Goal: Task Accomplishment & Management: Complete application form

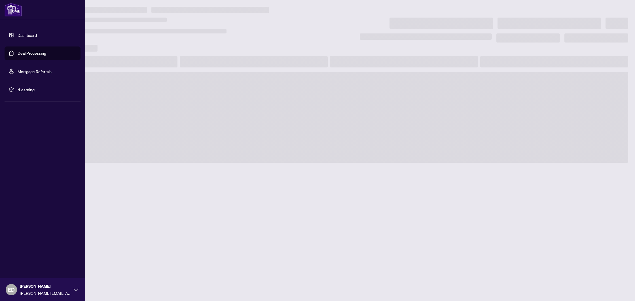
click at [18, 54] on link "Deal Processing" at bounding box center [32, 53] width 29 height 5
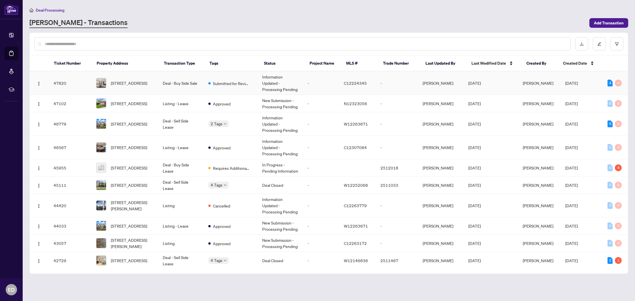
click at [243, 87] on td "Submitted for Review" at bounding box center [231, 83] width 54 height 24
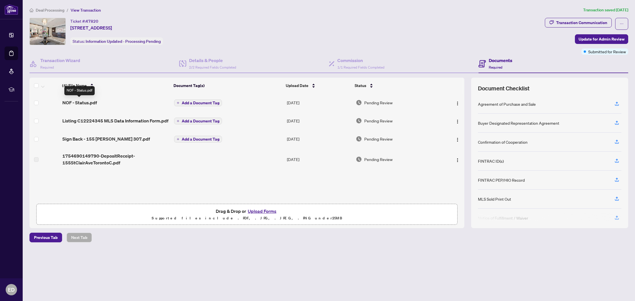
click at [83, 103] on span "NOF - Status.pdf" at bounding box center [79, 102] width 35 height 7
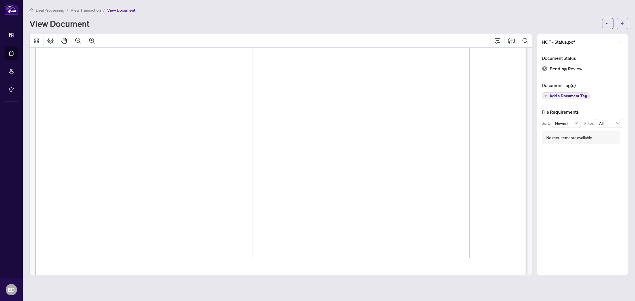
scroll to position [419, 0]
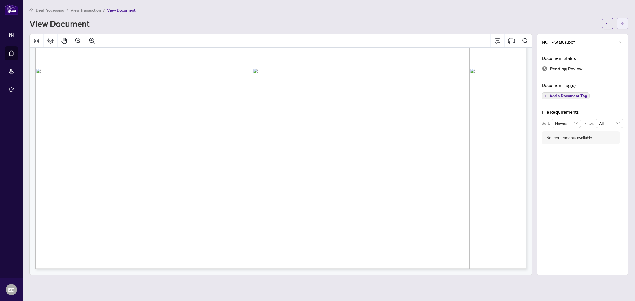
click at [618, 25] on button "button" at bounding box center [622, 23] width 11 height 11
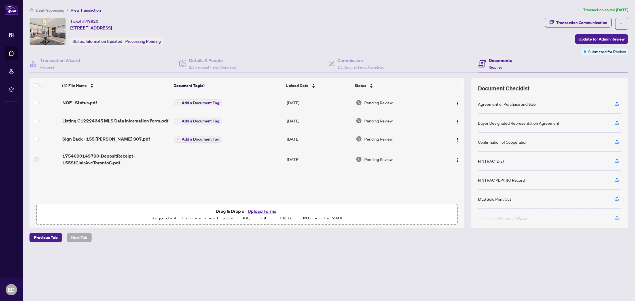
click at [271, 212] on button "Upload Forms" at bounding box center [262, 211] width 32 height 7
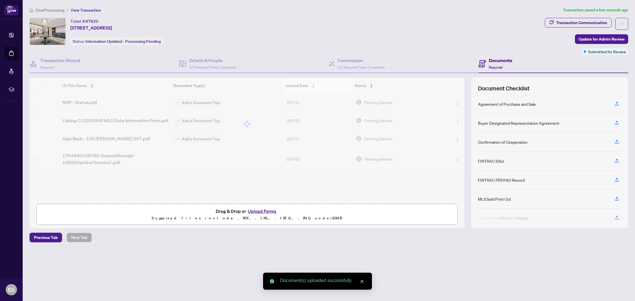
scroll to position [4, 0]
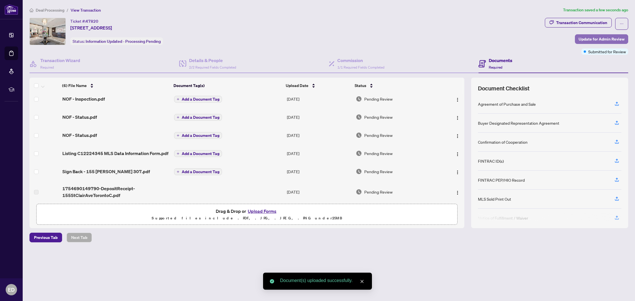
click at [590, 38] on span "Update for Admin Review" at bounding box center [602, 39] width 46 height 9
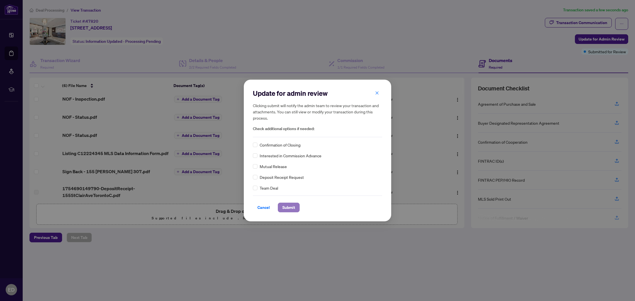
click at [286, 205] on span "Submit" at bounding box center [288, 207] width 13 height 9
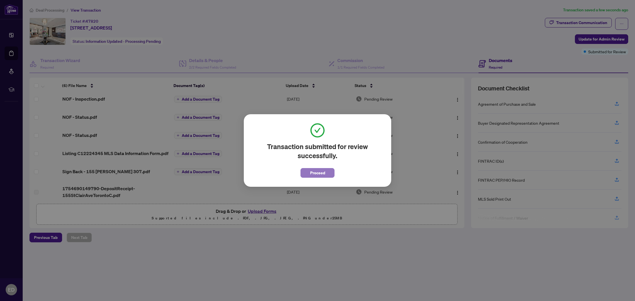
click at [325, 175] on span "Proceed" at bounding box center [317, 172] width 15 height 9
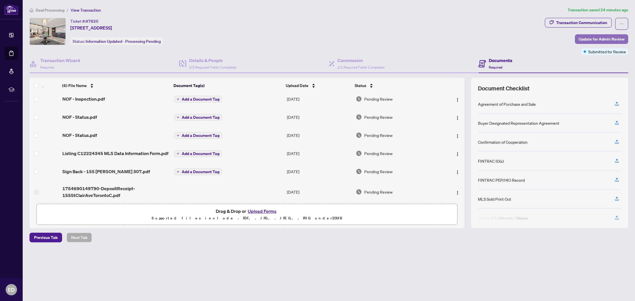
click at [592, 37] on span "Update for Admin Review" at bounding box center [602, 39] width 46 height 9
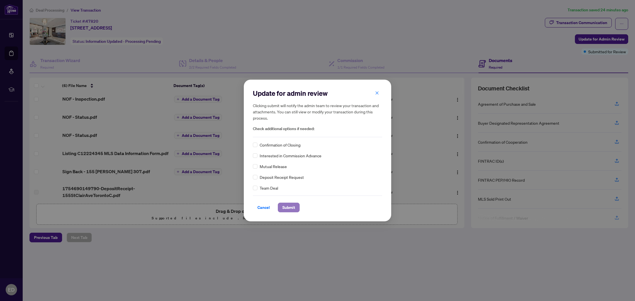
click at [290, 205] on span "Submit" at bounding box center [288, 207] width 13 height 9
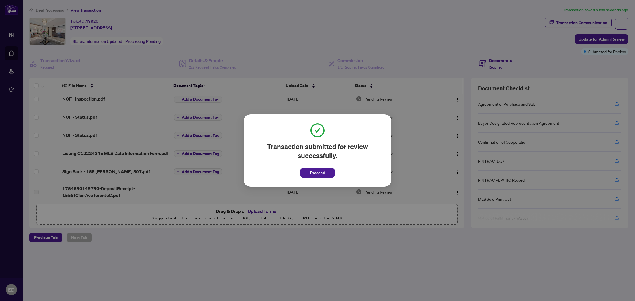
click at [317, 177] on span "Proceed" at bounding box center [317, 172] width 15 height 9
